Goal: Transaction & Acquisition: Purchase product/service

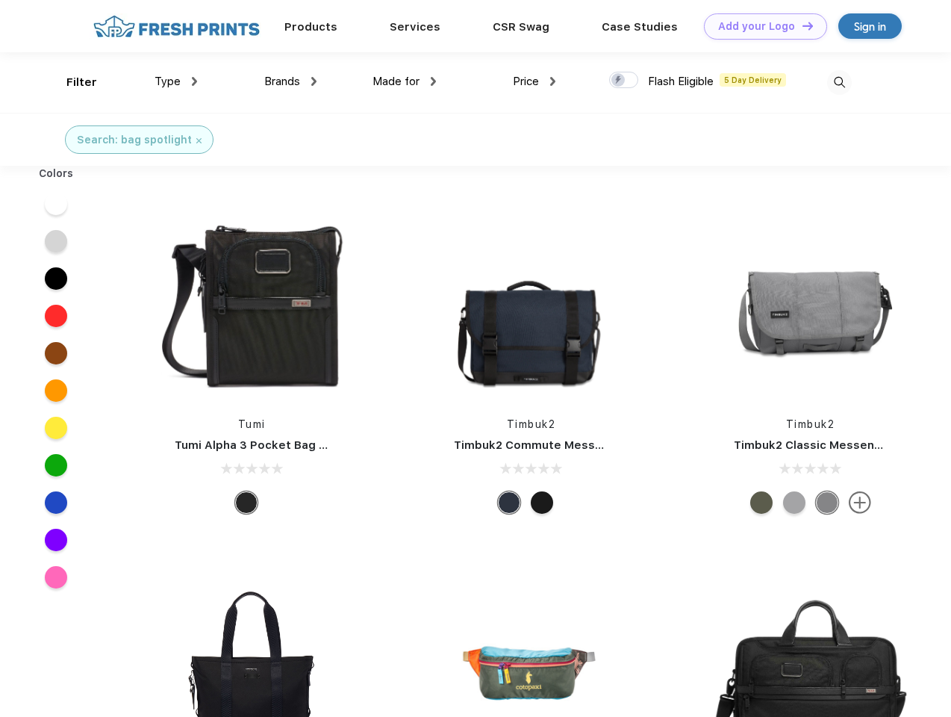
scroll to position [1, 0]
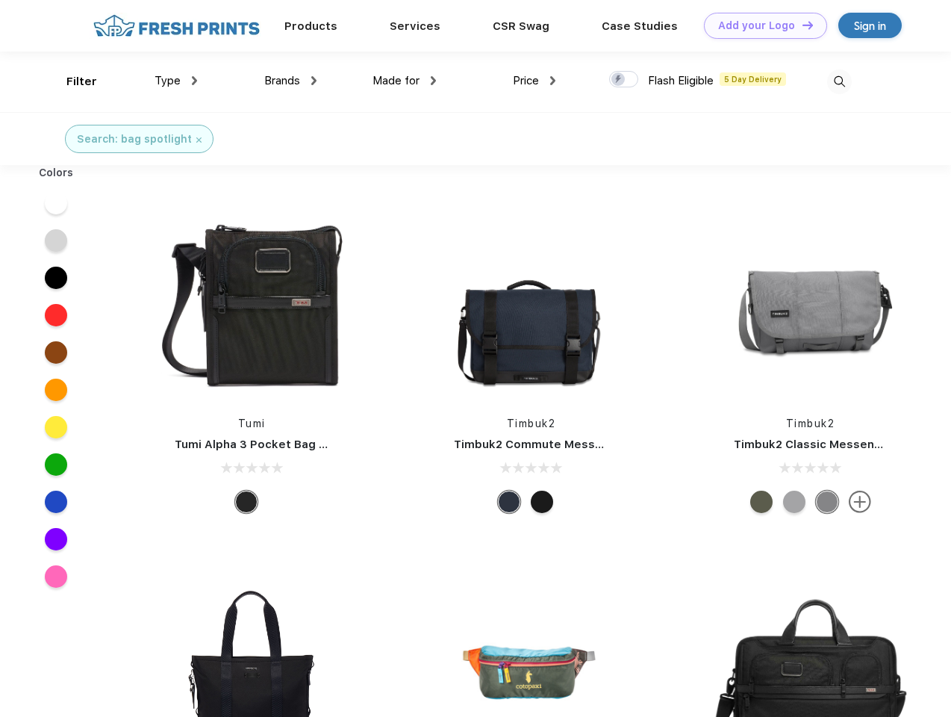
click at [760, 25] on link "Add your Logo Design Tool" at bounding box center [765, 26] width 123 height 26
click at [0, 0] on div "Design Tool" at bounding box center [0, 0] width 0 height 0
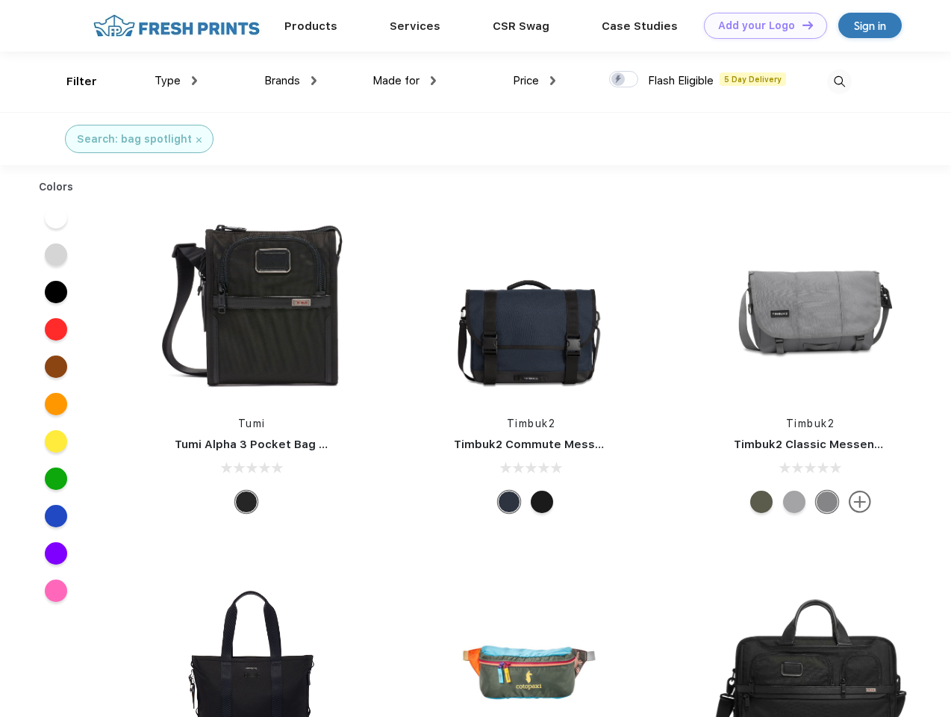
click at [801, 25] on link "Add your Logo Design Tool" at bounding box center [765, 26] width 123 height 26
click at [72, 81] on div "Filter" at bounding box center [81, 81] width 31 height 17
click at [176, 81] on span "Type" at bounding box center [168, 80] width 26 height 13
click at [290, 81] on span "Brands" at bounding box center [282, 80] width 36 height 13
click at [405, 81] on span "Made for" at bounding box center [395, 80] width 47 height 13
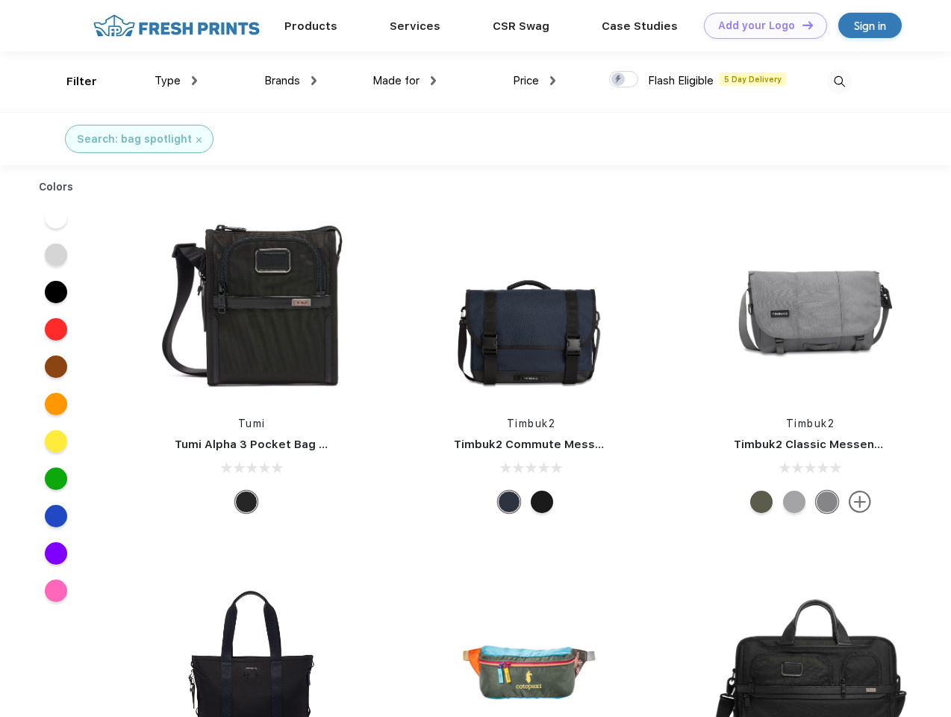
click at [534, 81] on span "Price" at bounding box center [526, 80] width 26 height 13
click at [624, 80] on div at bounding box center [623, 79] width 29 height 16
click at [619, 80] on input "checkbox" at bounding box center [614, 75] width 10 height 10
click at [839, 81] on img at bounding box center [839, 81] width 25 height 25
